Goal: Information Seeking & Learning: Learn about a topic

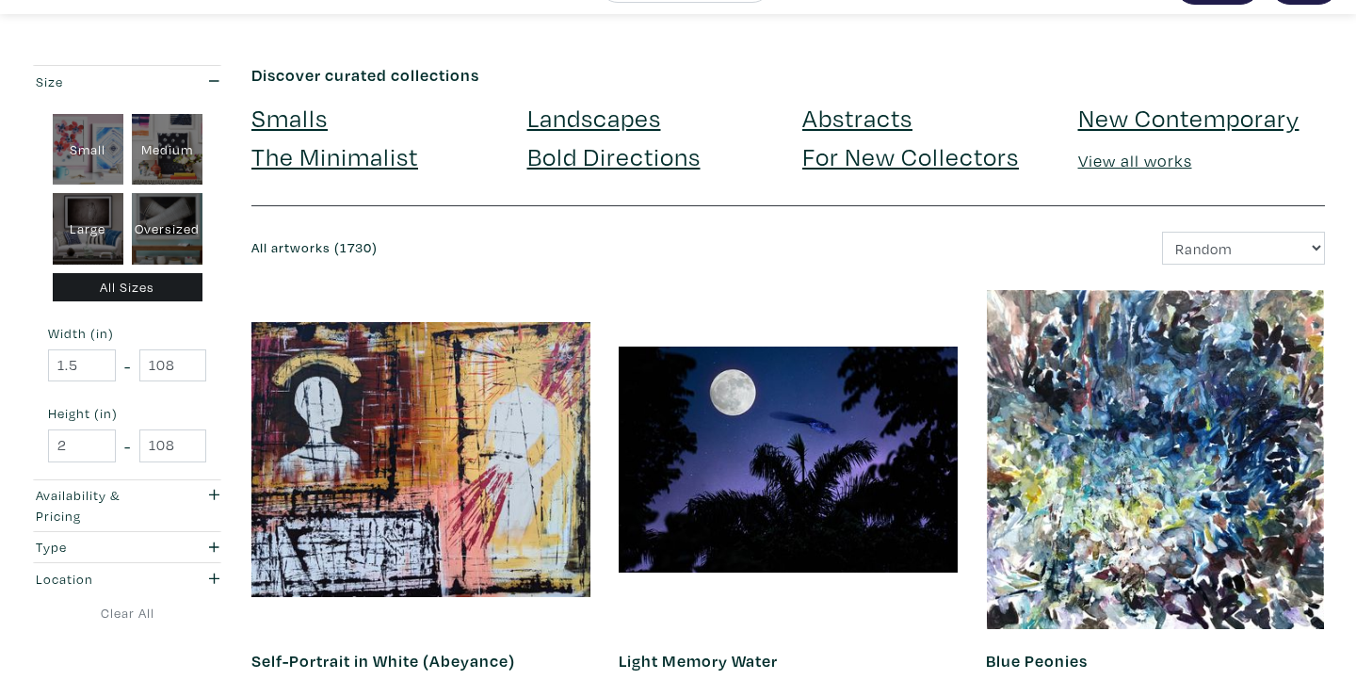
scroll to position [48, 0]
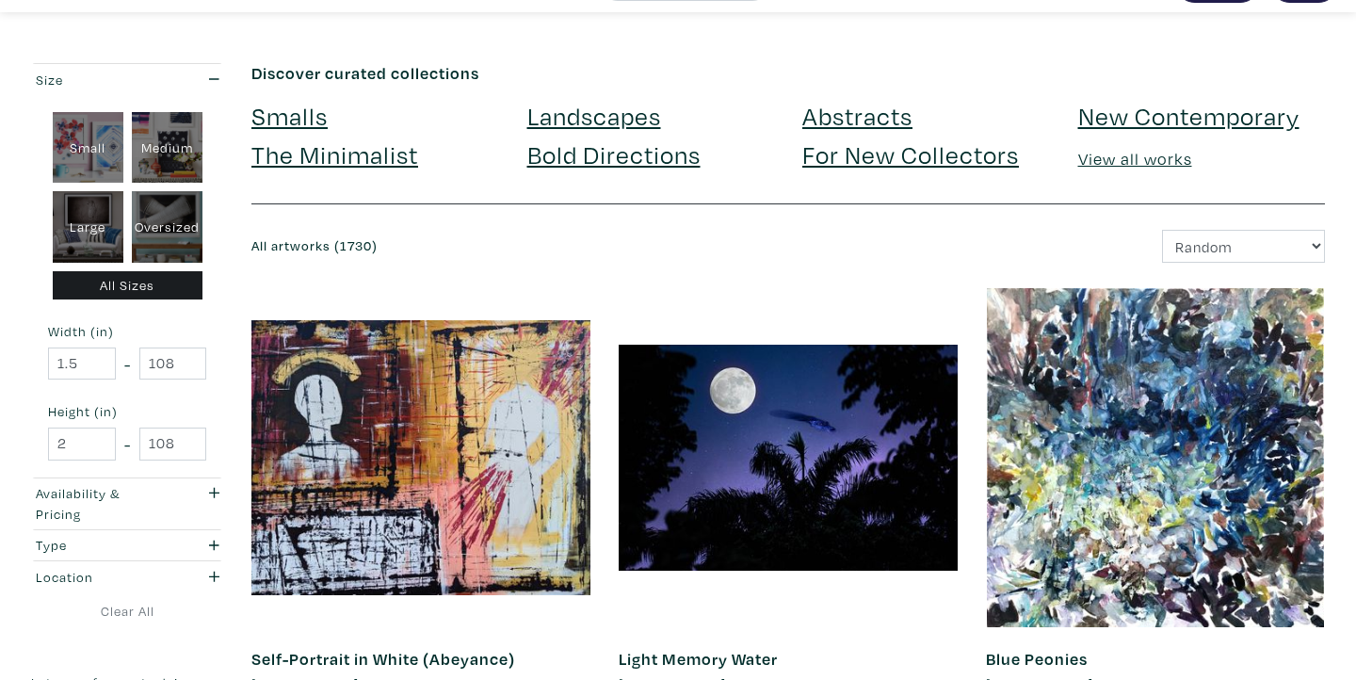
click at [186, 219] on div "Oversized" at bounding box center [167, 227] width 71 height 72
type input "48"
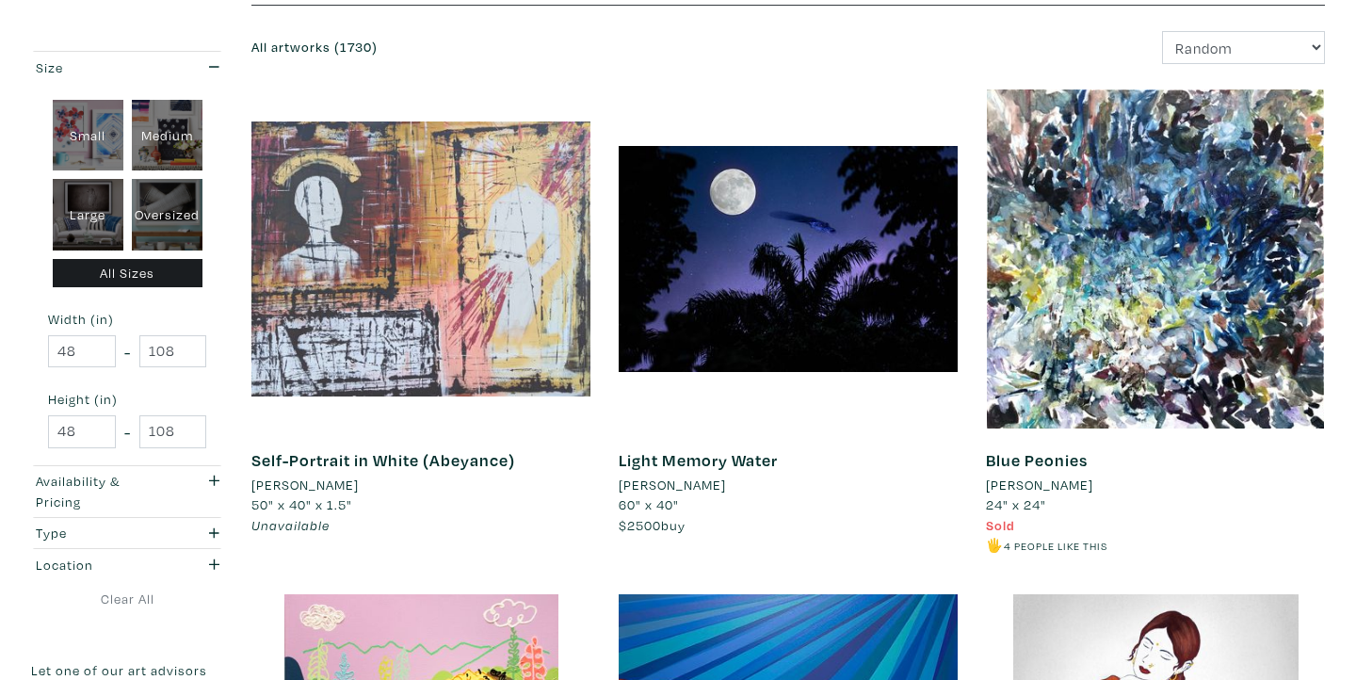
scroll to position [0, 0]
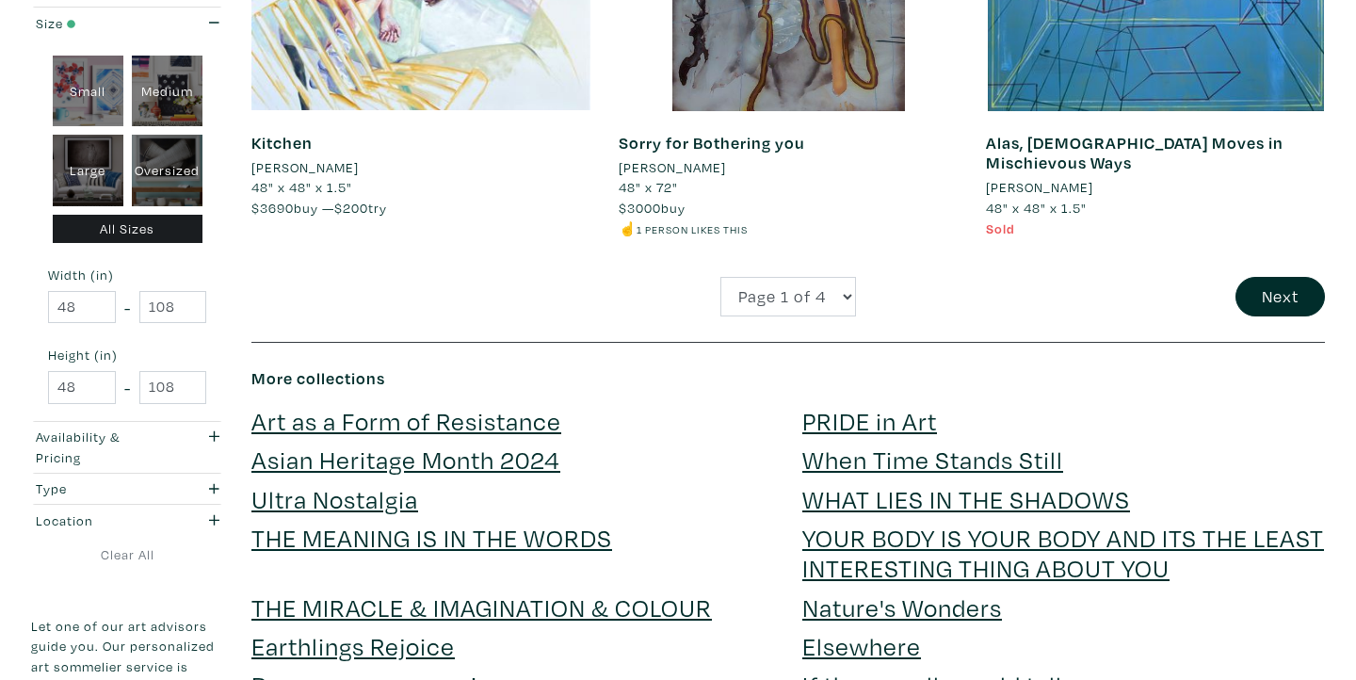
scroll to position [4121, 0]
